Goal: Information Seeking & Learning: Learn about a topic

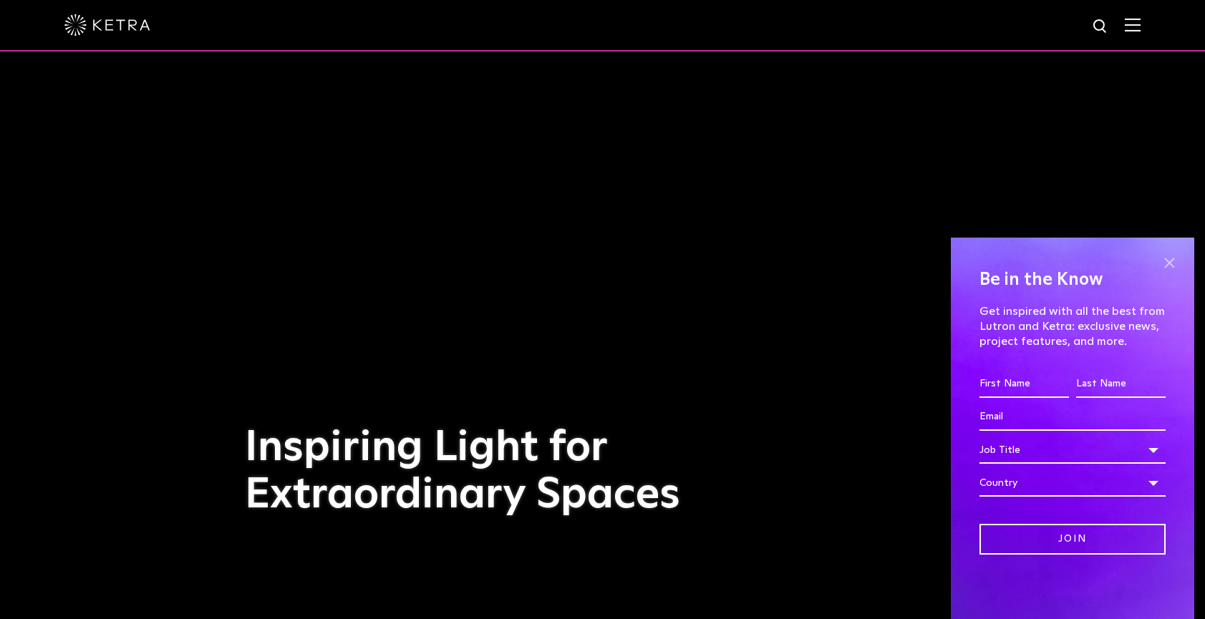
click at [1168, 263] on span at bounding box center [1168, 262] width 21 height 21
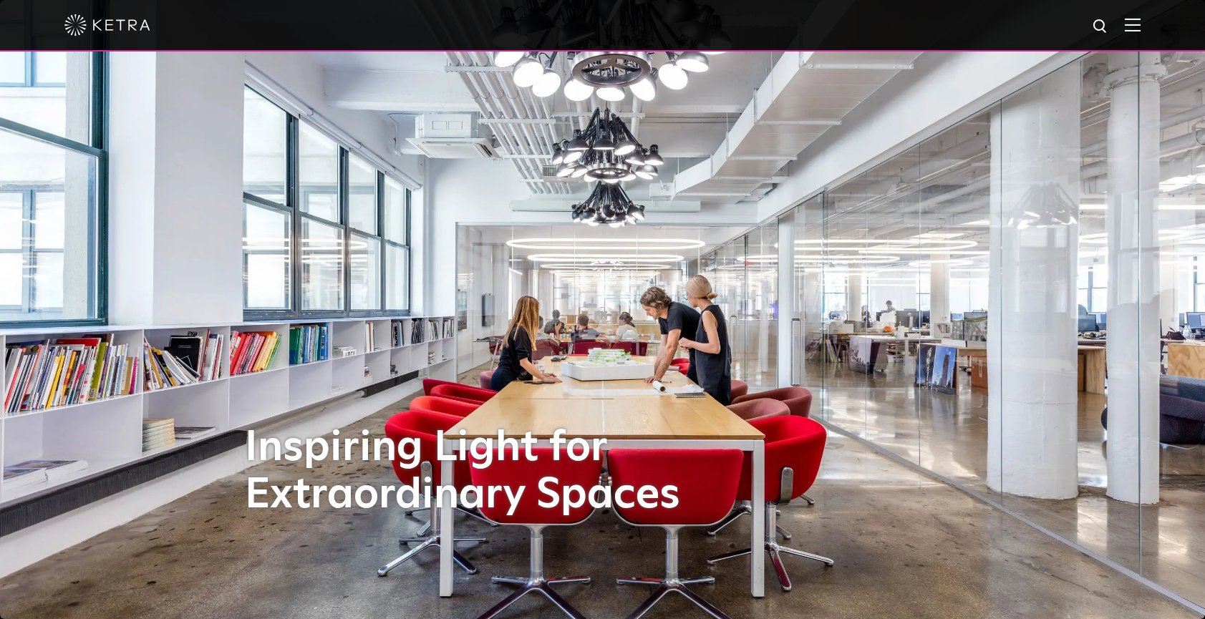
click at [1101, 24] on img at bounding box center [1101, 27] width 18 height 18
click at [1125, 31] on img at bounding box center [1133, 25] width 16 height 14
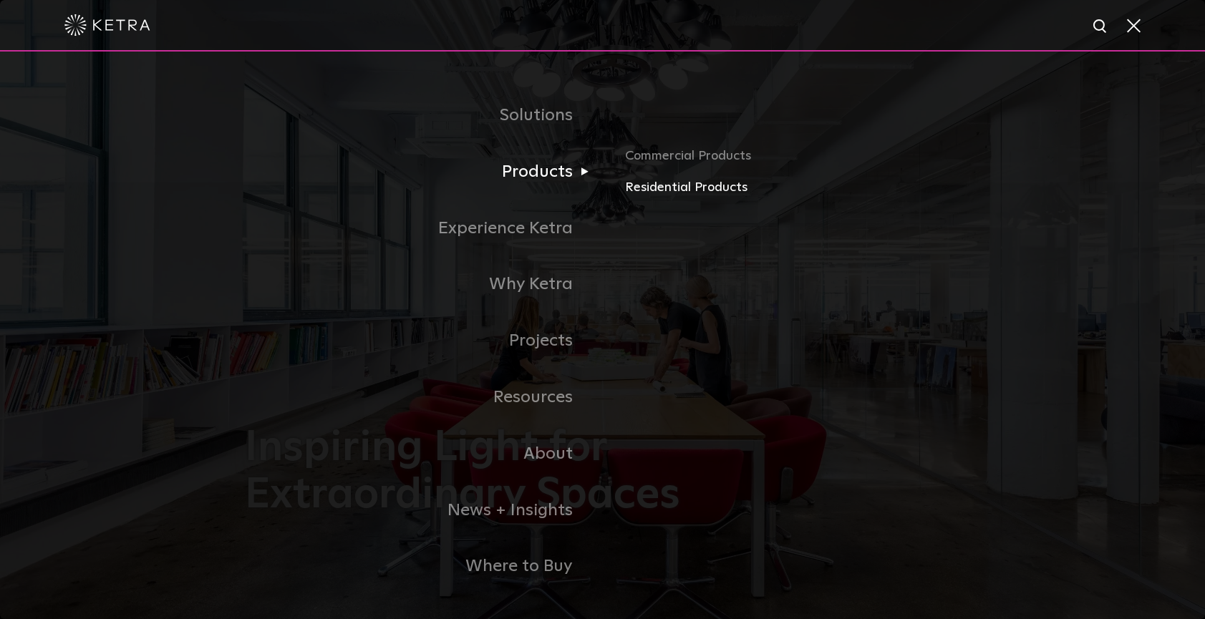
click at [675, 183] on link "Residential Products" at bounding box center [792, 188] width 335 height 21
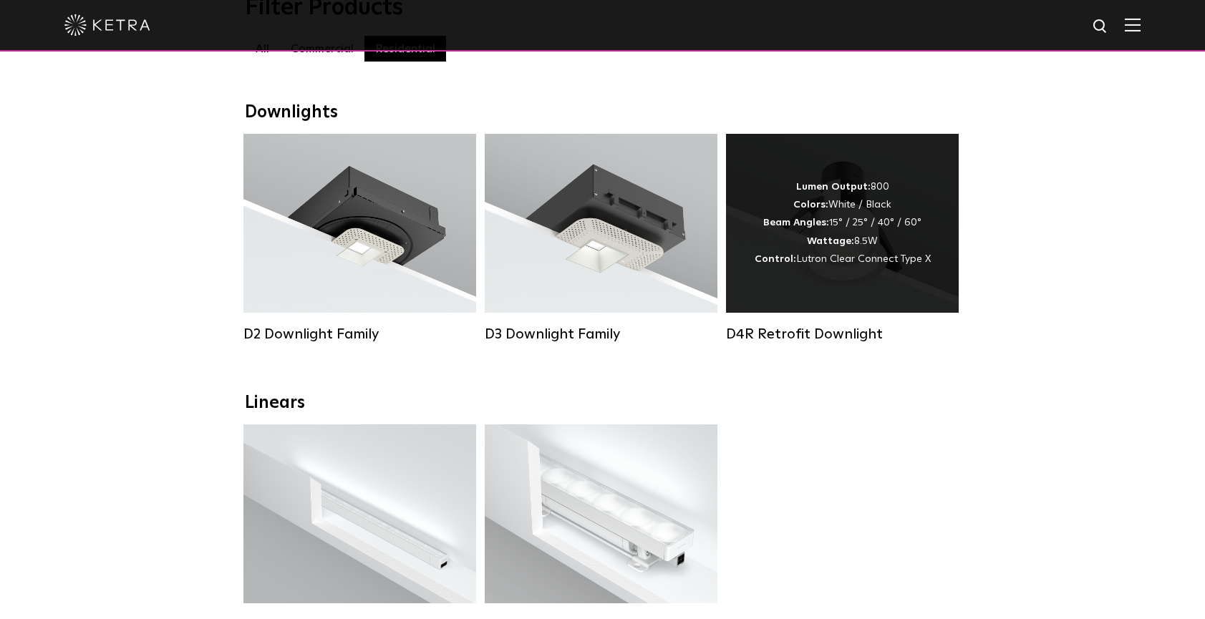
scroll to position [190, 0]
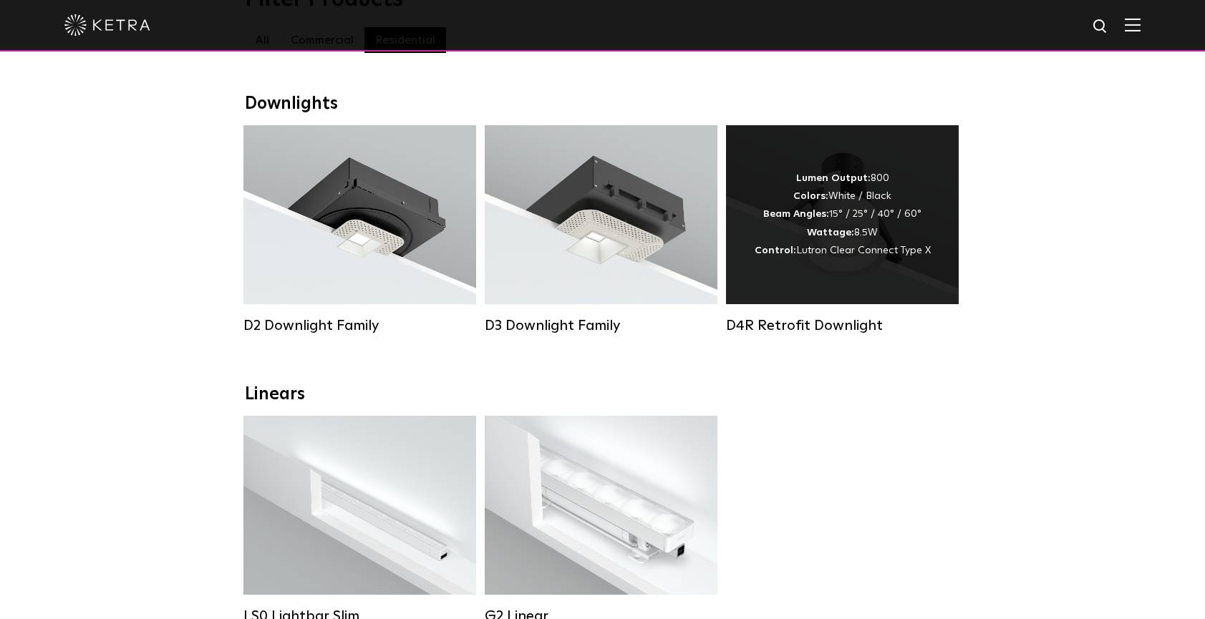
click at [858, 250] on span "Lutron Clear Connect Type X" at bounding box center [863, 251] width 135 height 10
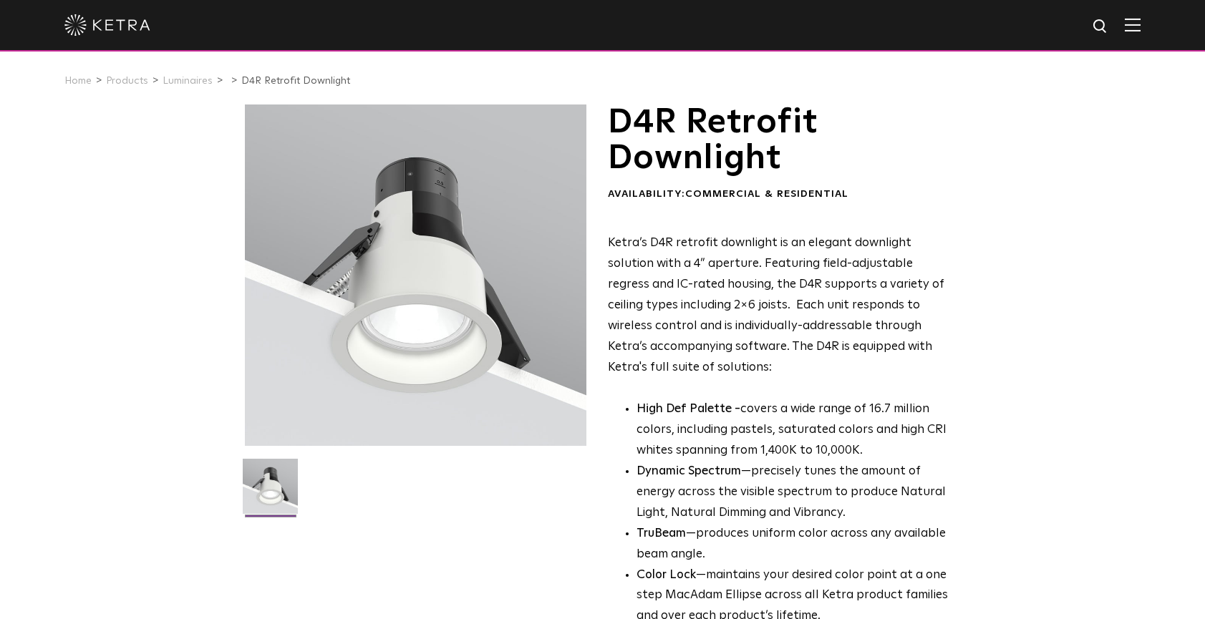
click at [788, 325] on p "Ketra’s D4R retrofit downlight is an elegant downlight solution with a 4” apert…" at bounding box center [782, 305] width 349 height 145
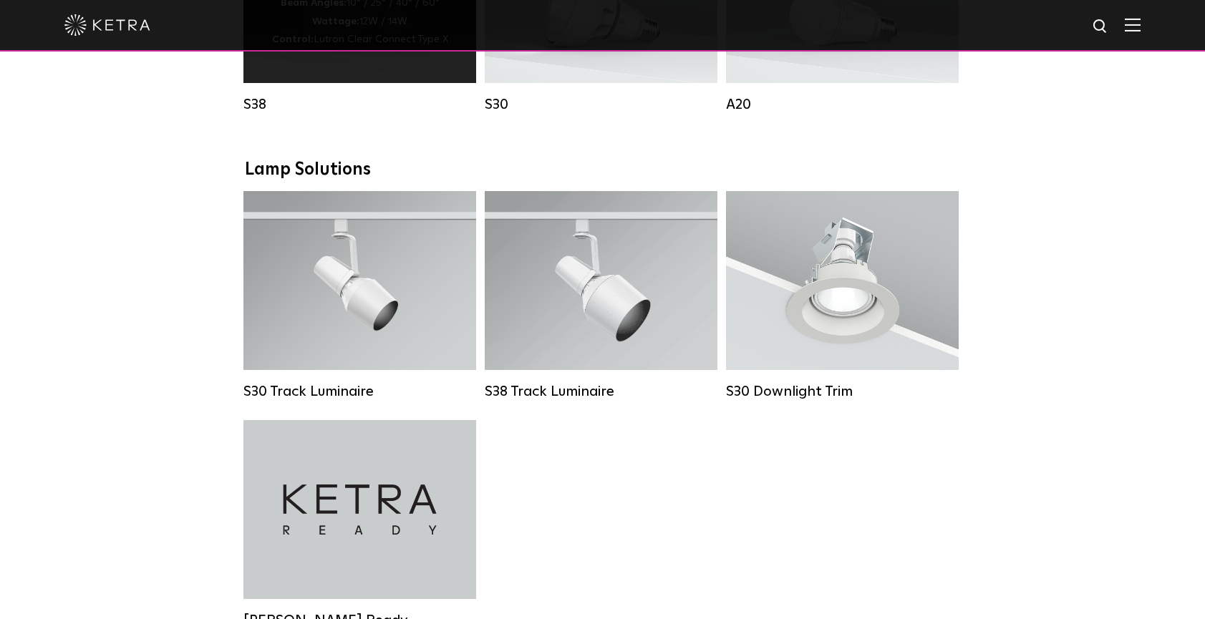
scroll to position [987, 0]
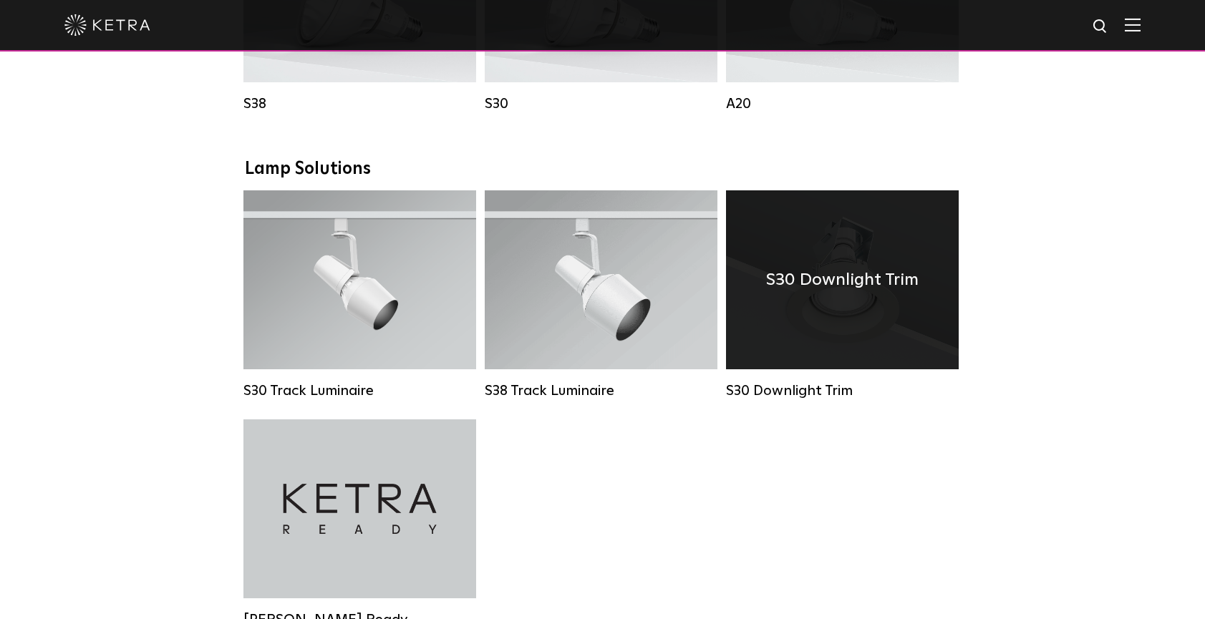
click at [881, 311] on div "S30 Downlight Trim" at bounding box center [842, 279] width 233 height 179
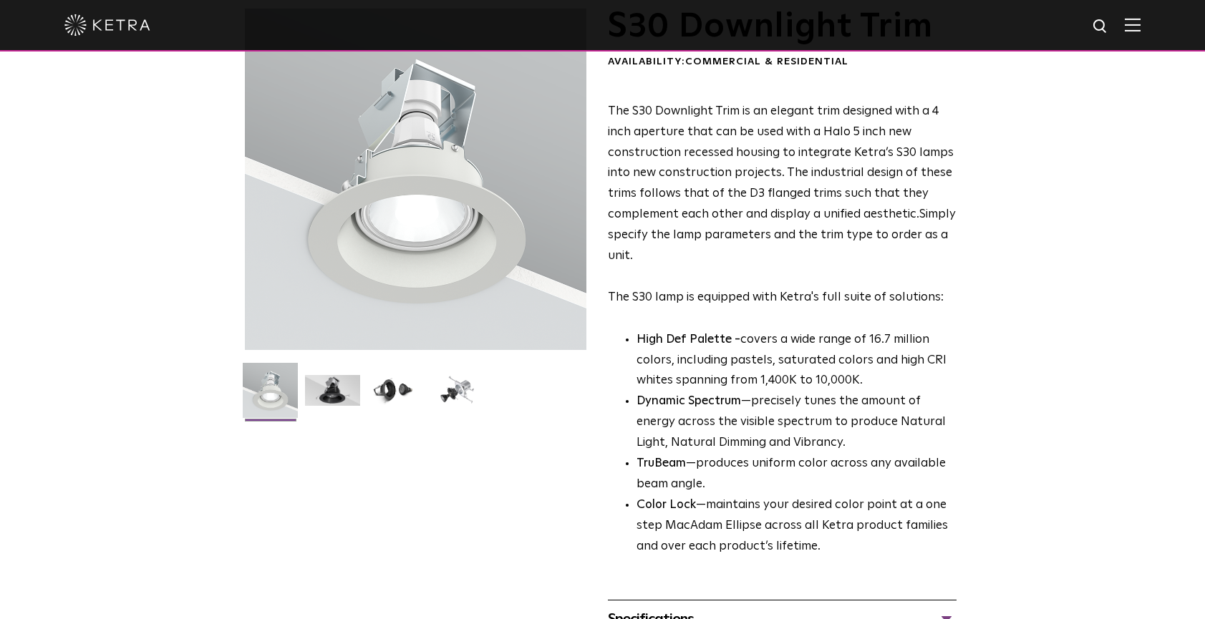
scroll to position [97, 0]
click at [453, 382] on img at bounding box center [457, 395] width 55 height 42
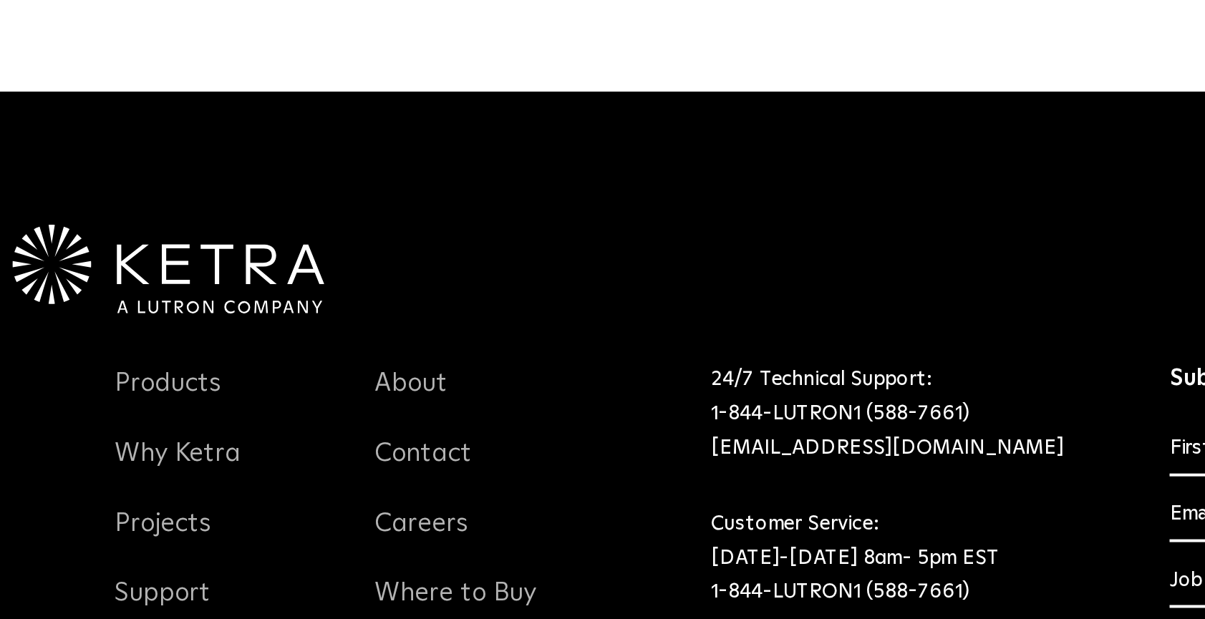
scroll to position [672, 0]
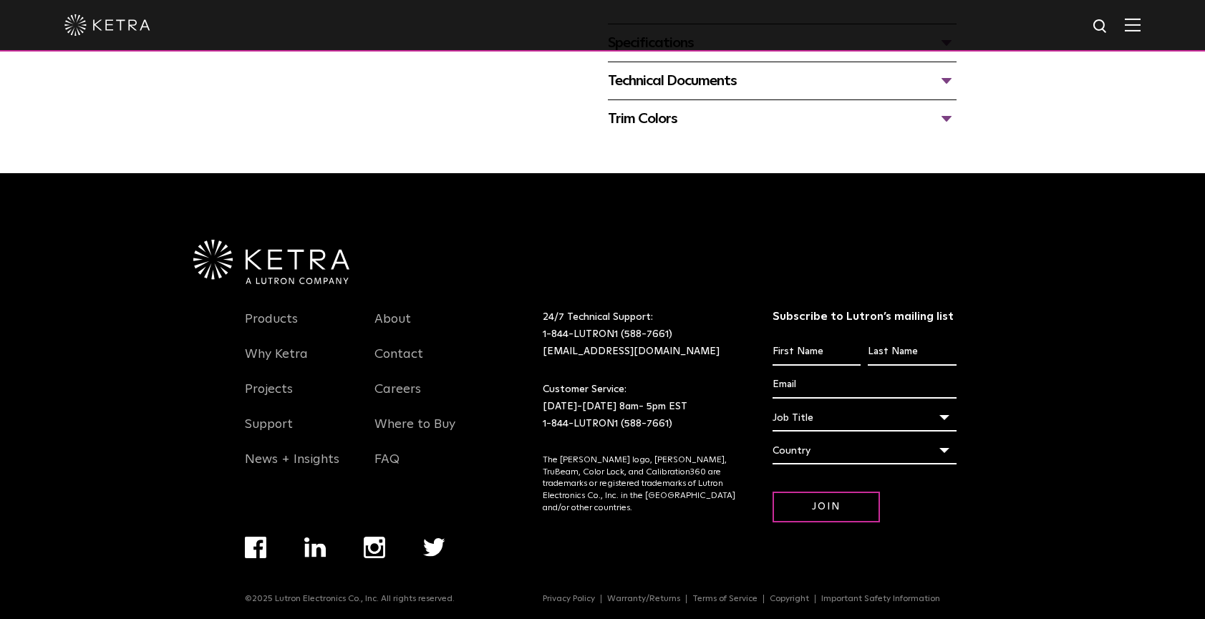
click at [783, 33] on div at bounding box center [602, 25] width 1076 height 50
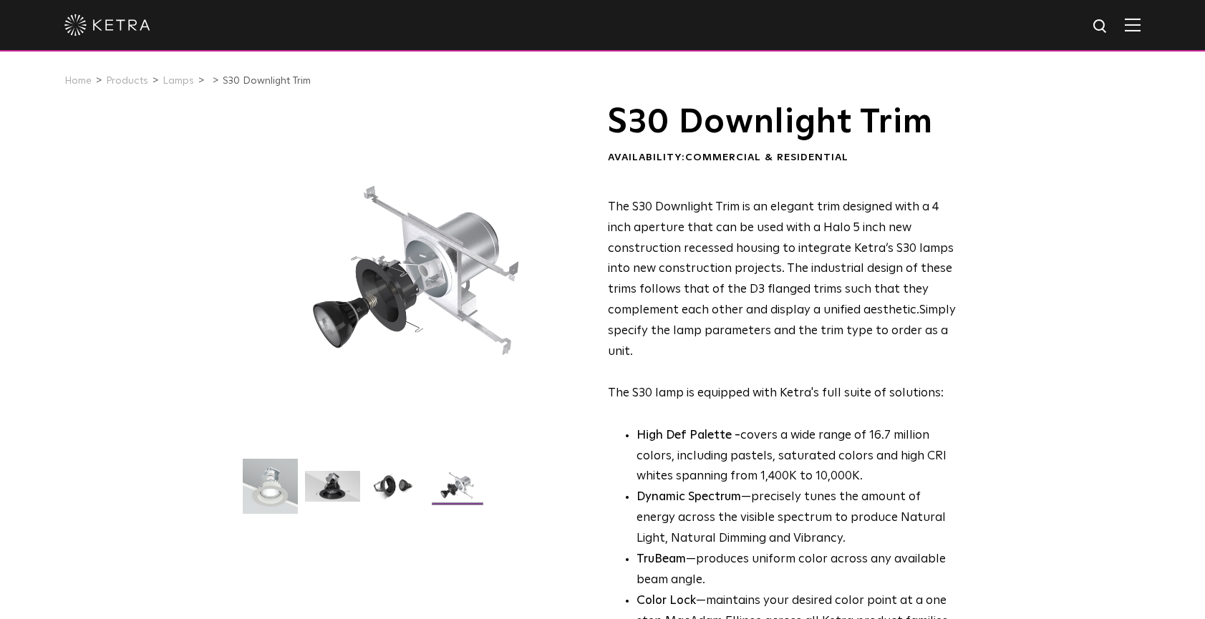
scroll to position [0, 0]
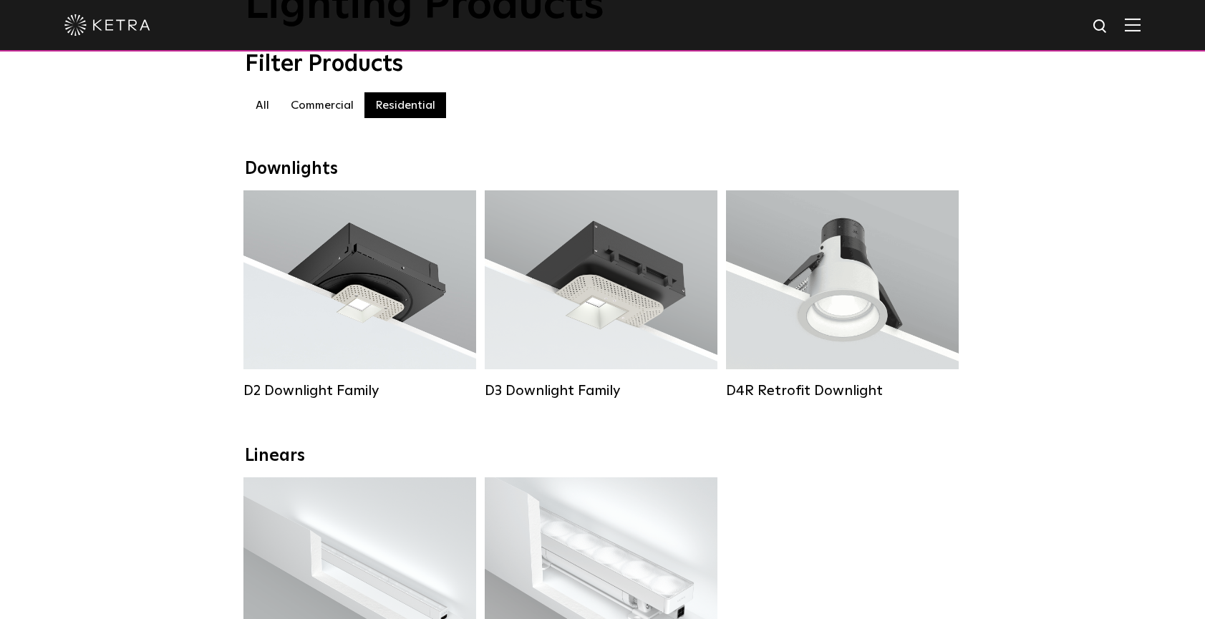
scroll to position [123, 0]
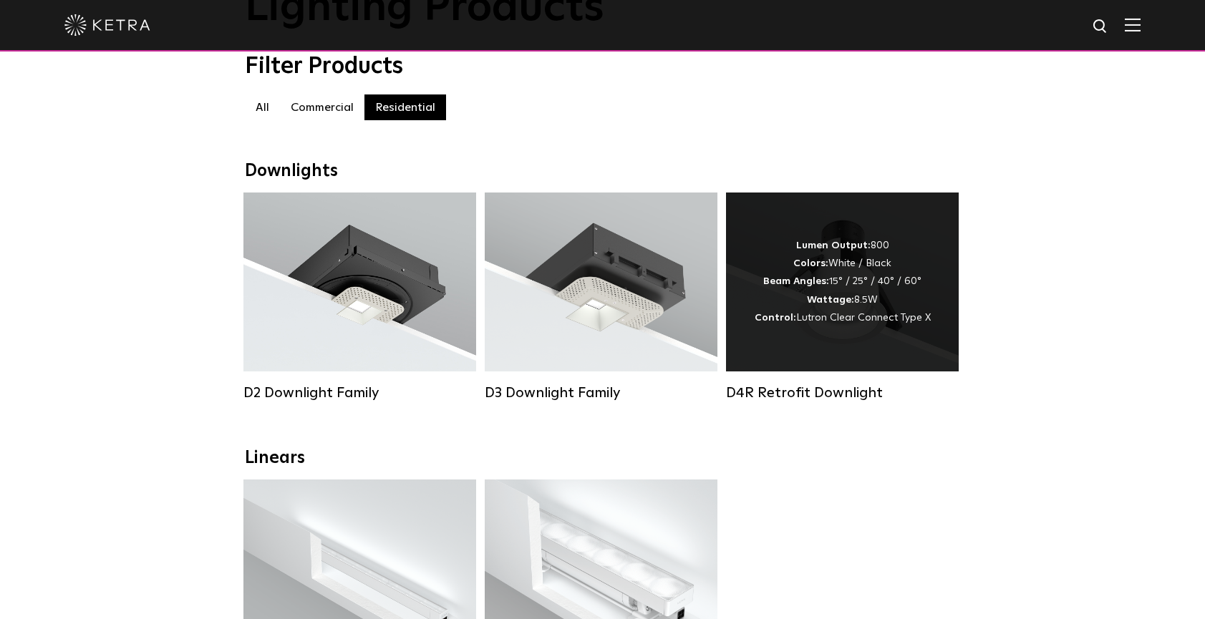
click at [883, 278] on div "Lumen Output: 800 Colors: White / Black Beam Angles: 15° / 25° / 40° / 60° Watt…" at bounding box center [843, 282] width 176 height 90
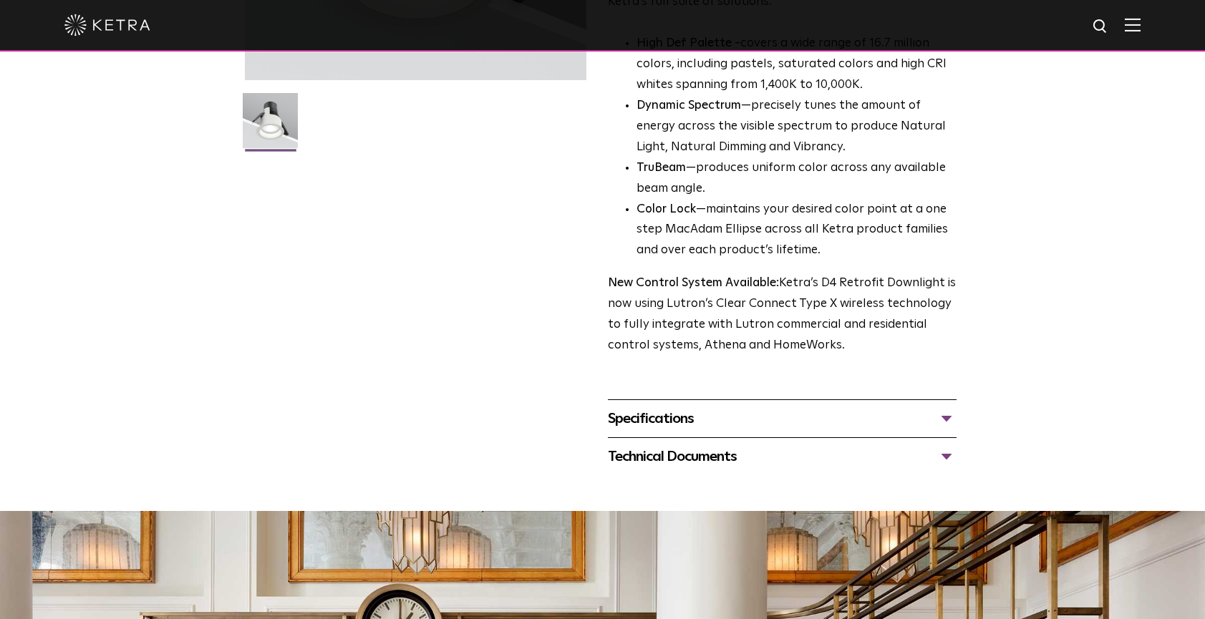
scroll to position [371, 0]
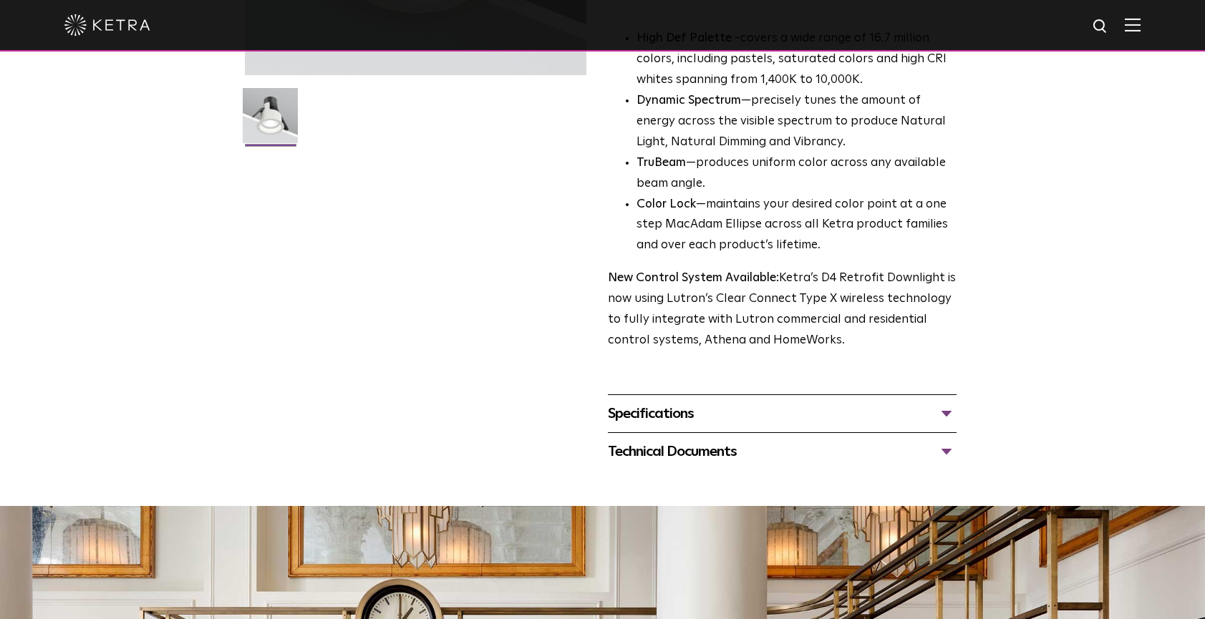
click at [952, 402] on div "Specifications" at bounding box center [782, 413] width 349 height 23
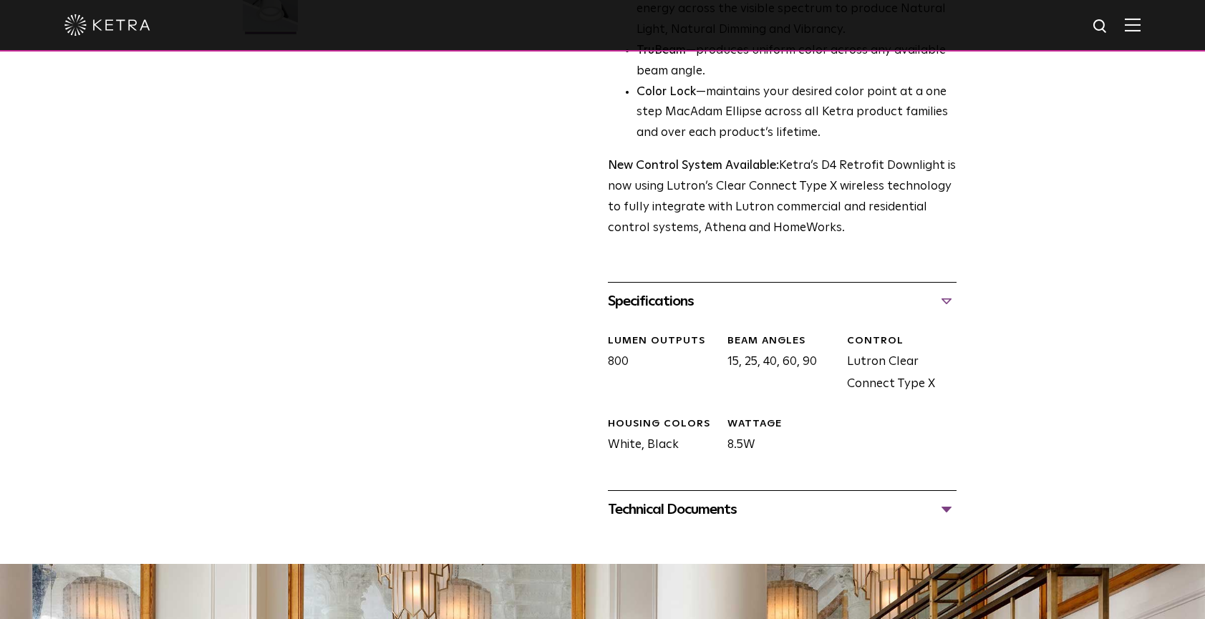
scroll to position [643, 0]
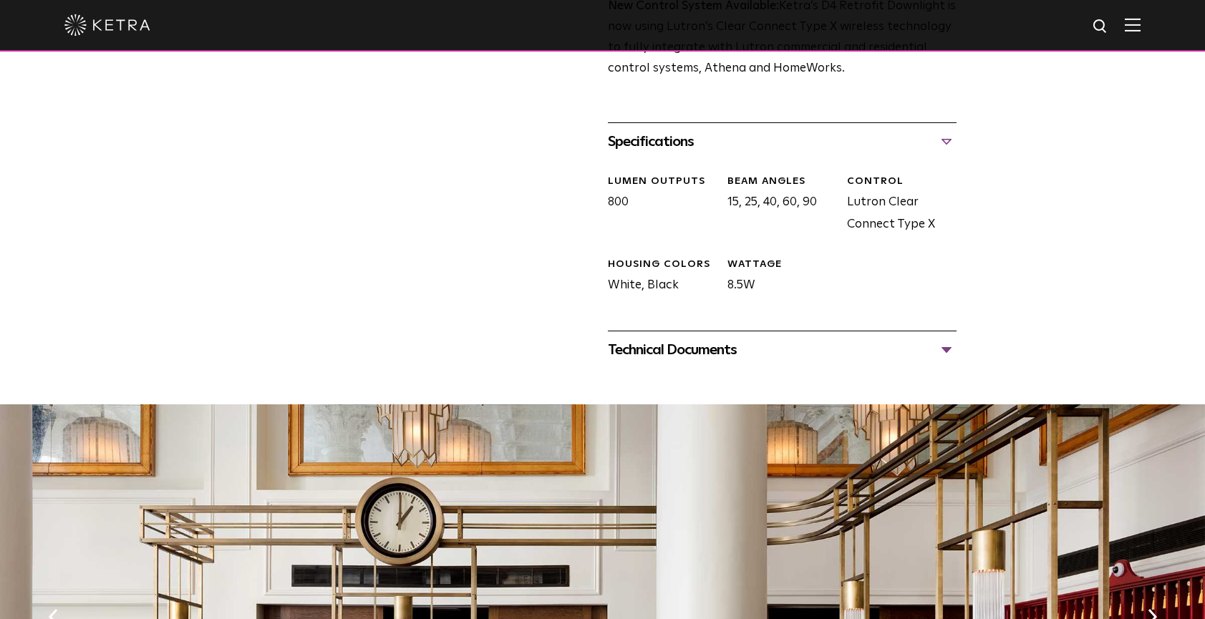
click at [750, 339] on div "Technical Documents" at bounding box center [782, 350] width 349 height 23
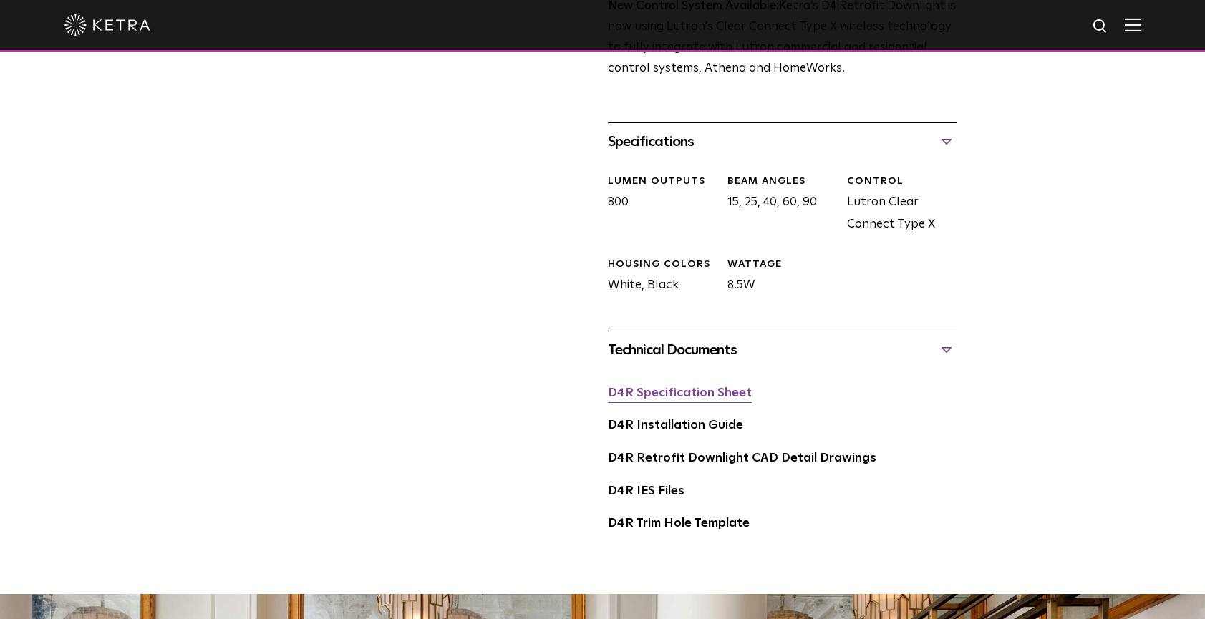
click at [681, 387] on link "D4R Specification Sheet" at bounding box center [680, 393] width 144 height 12
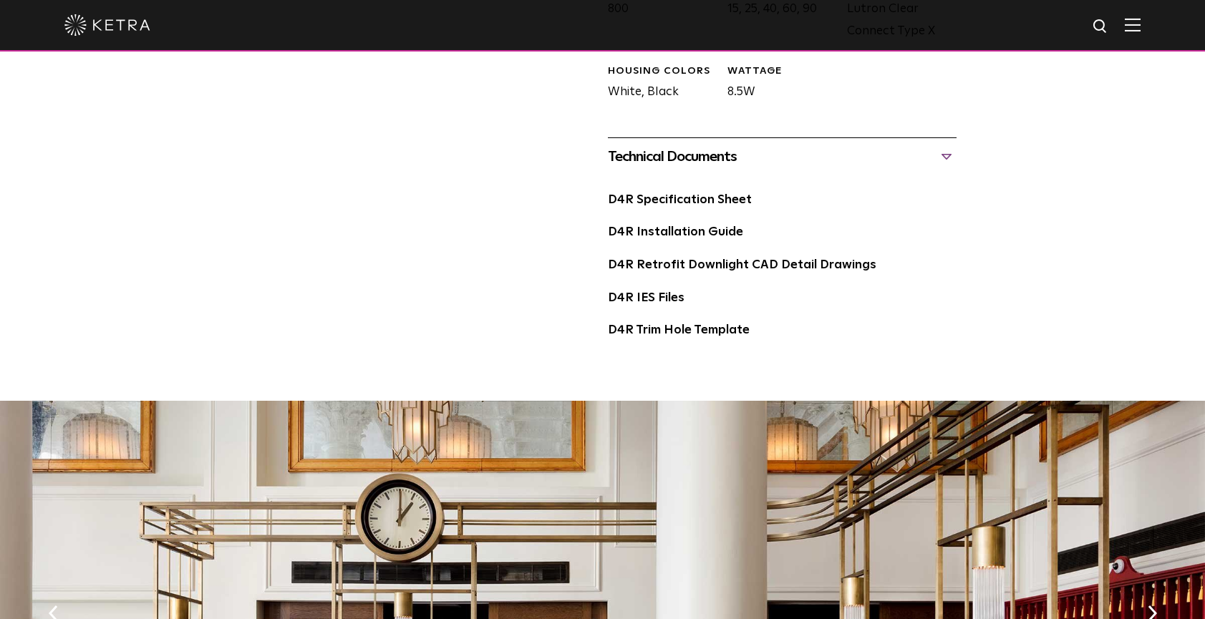
scroll to position [843, 0]
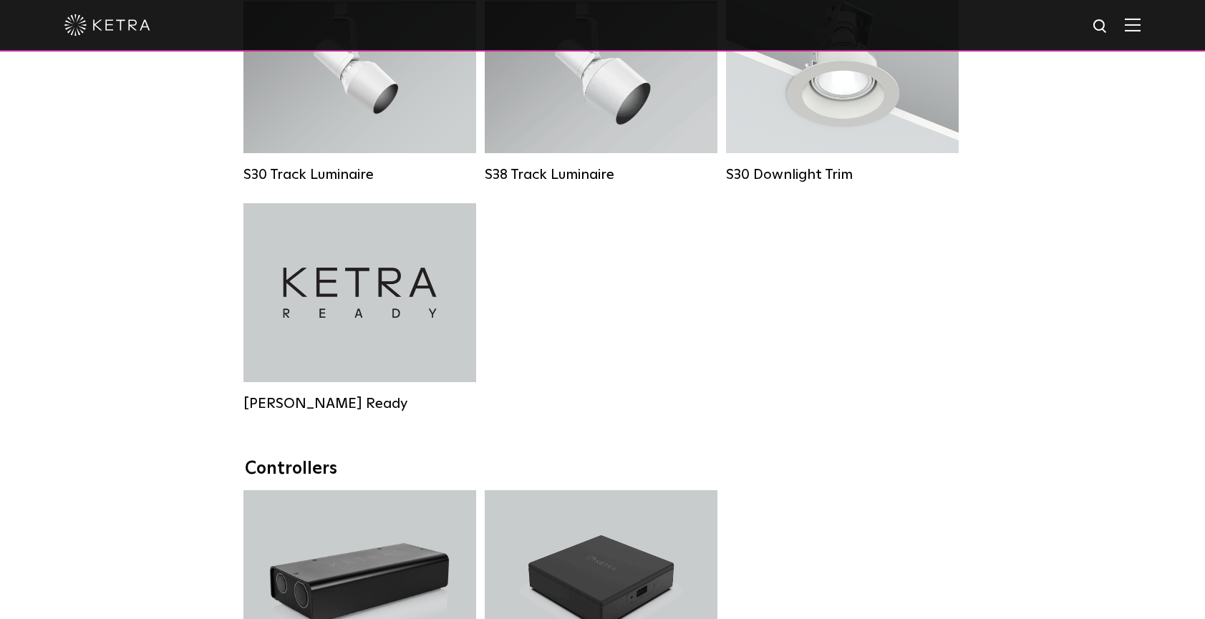
scroll to position [990, 0]
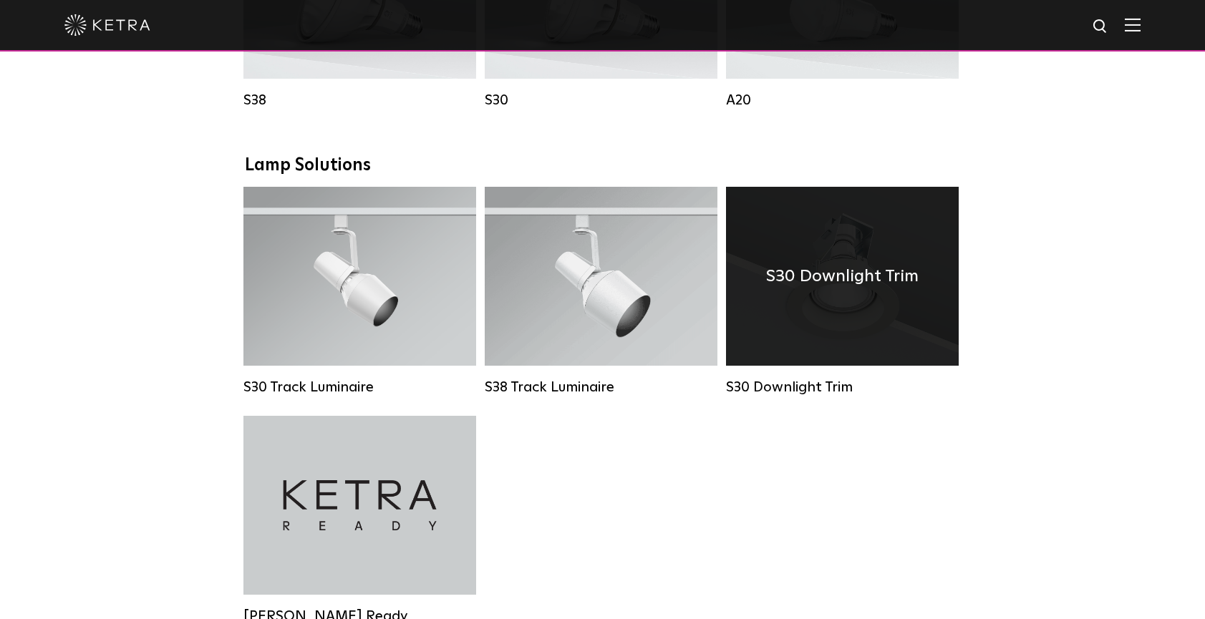
click at [841, 278] on h4 "S30 Downlight Trim" at bounding box center [842, 276] width 153 height 27
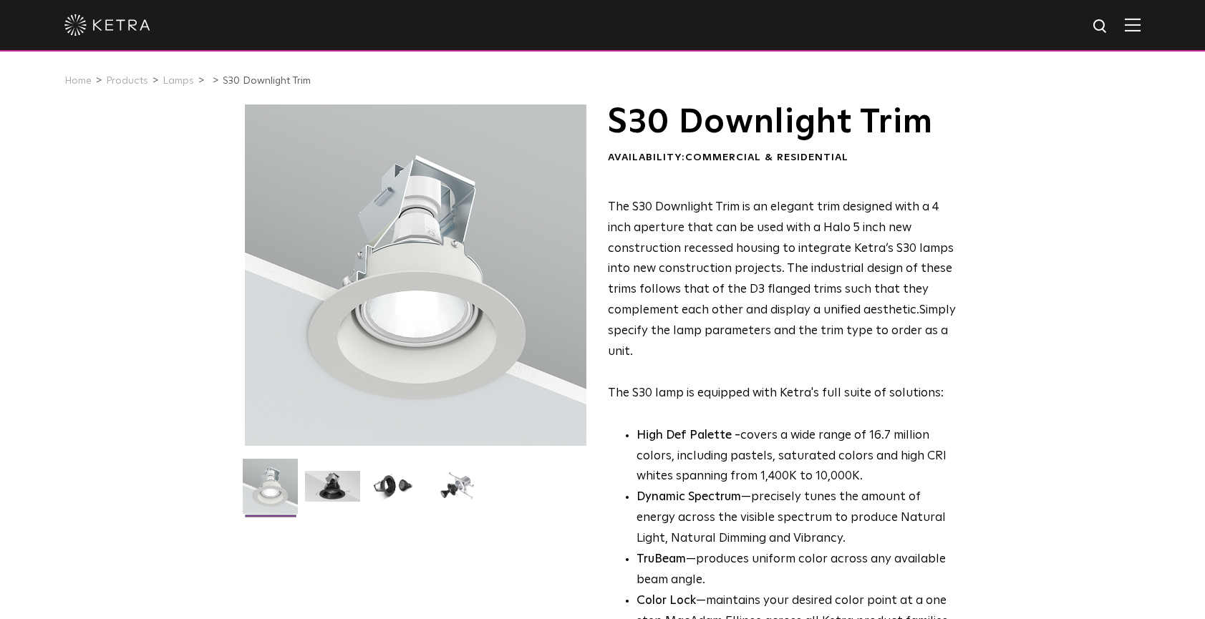
scroll to position [14, 0]
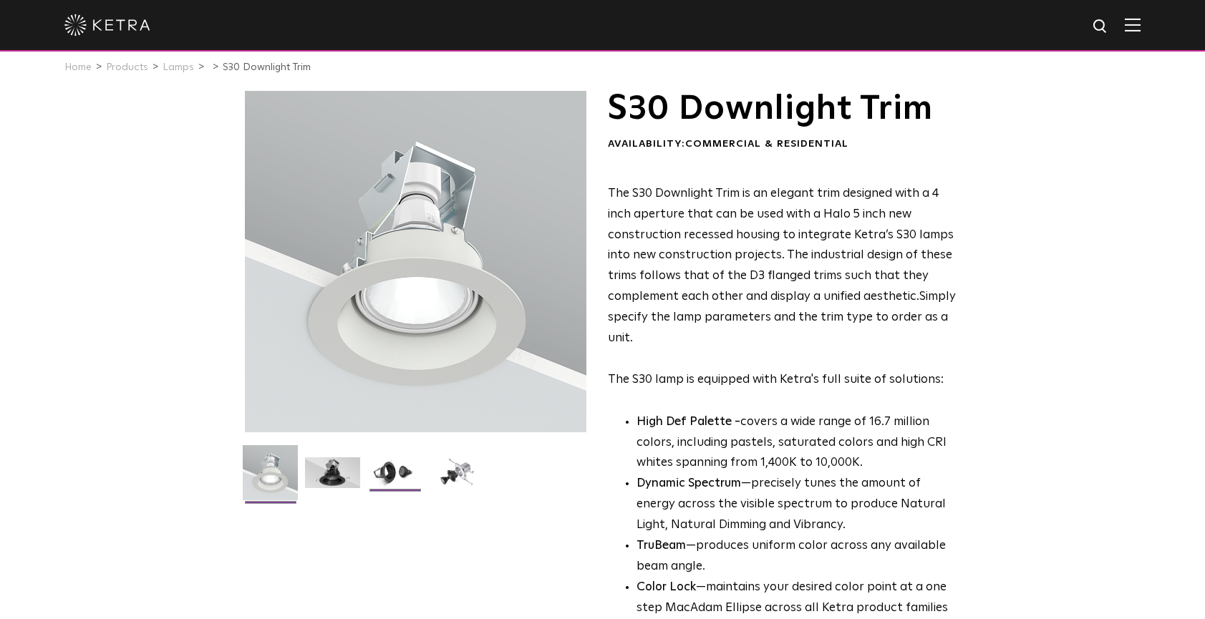
click at [397, 472] on img at bounding box center [394, 479] width 55 height 42
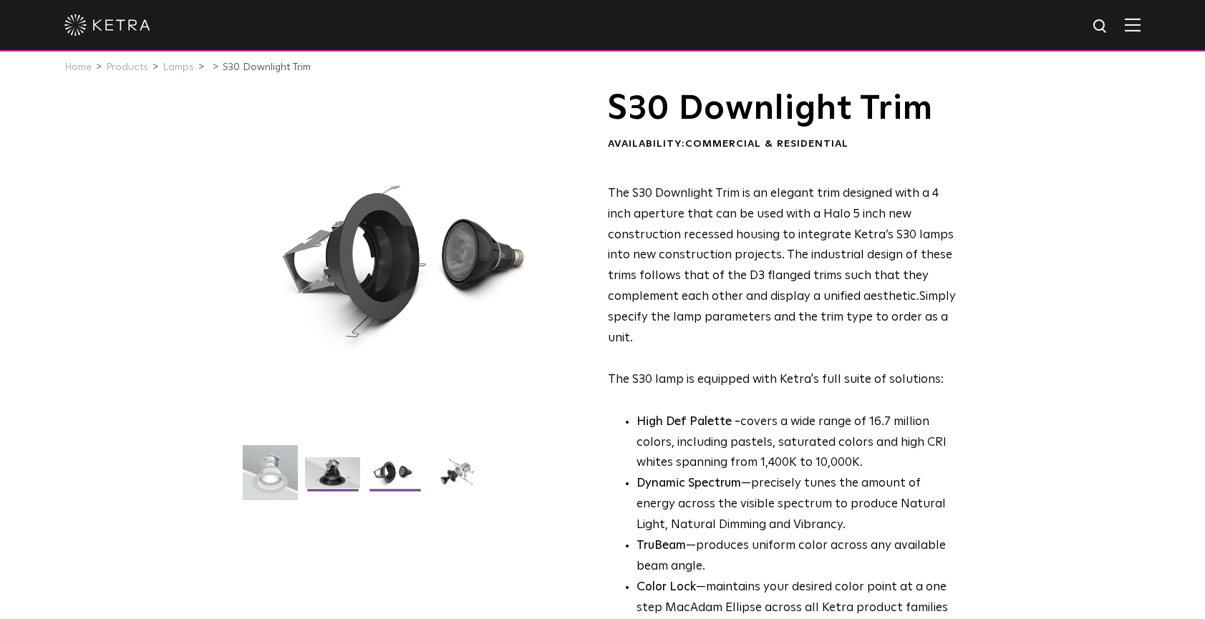
click at [327, 466] on img at bounding box center [332, 479] width 55 height 42
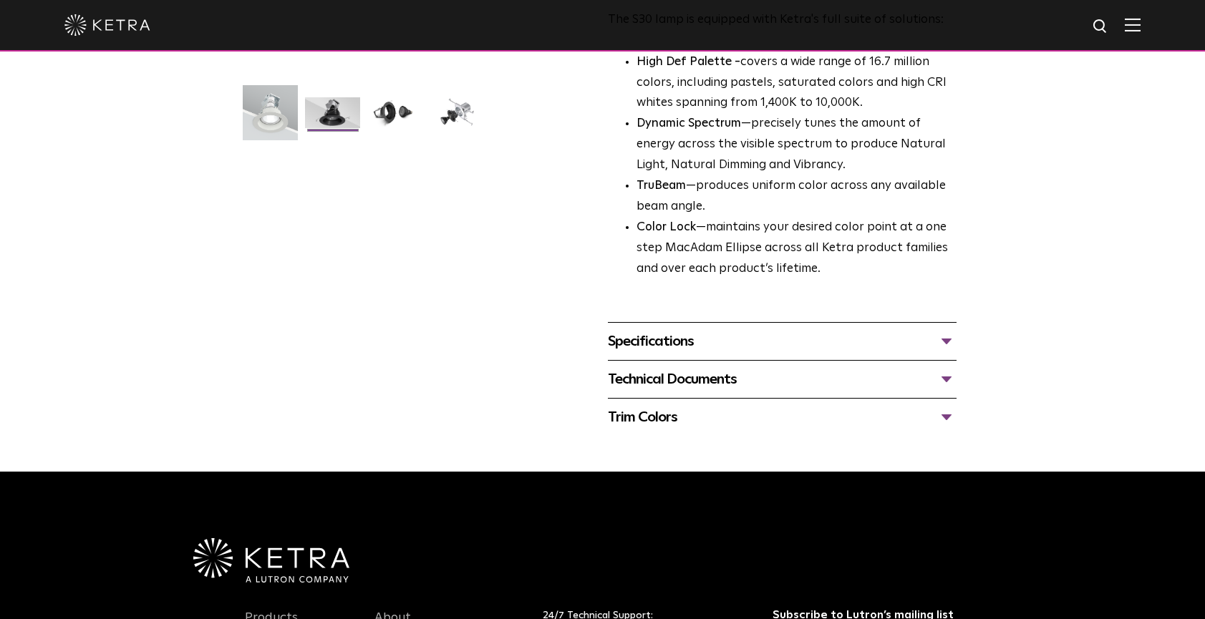
scroll to position [390, 0]
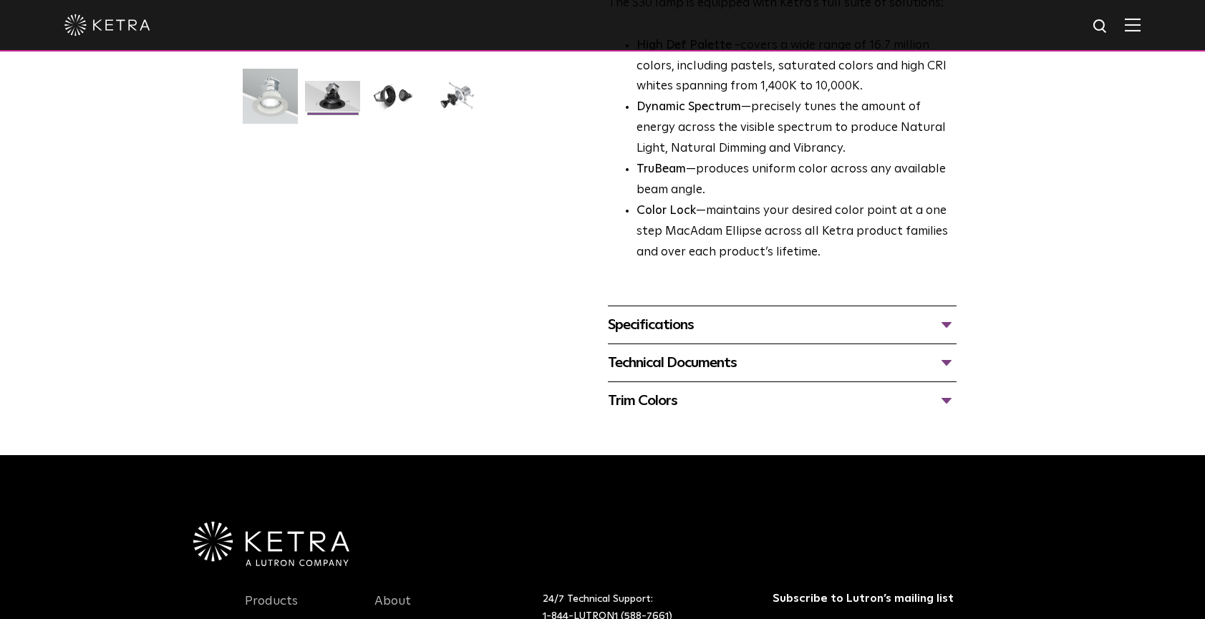
click at [765, 314] on div "Specifications" at bounding box center [782, 325] width 349 height 23
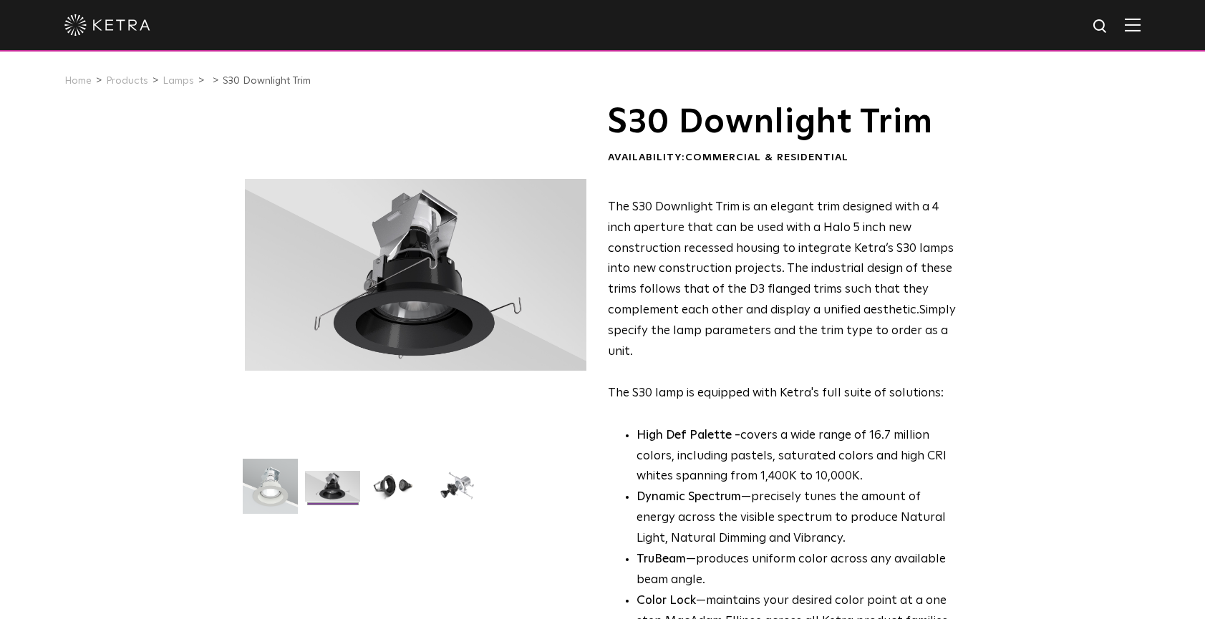
scroll to position [0, 0]
click at [758, 297] on p "The S30 Downlight Trim is an elegant trim designed with a 4 inch aperture that …" at bounding box center [782, 301] width 349 height 207
